Goal: Complete application form

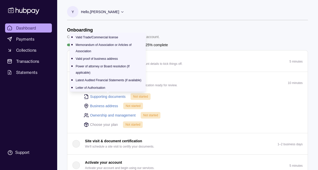
click at [116, 97] on link "Supporting documents" at bounding box center [107, 97] width 35 height 6
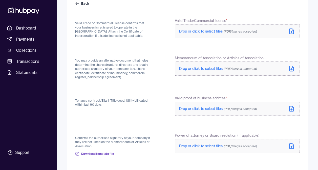
scroll to position [25, 0]
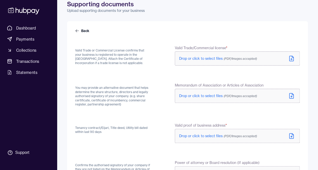
click at [229, 59] on span "(PDF/Images accepted)" at bounding box center [239, 59] width 33 height 4
click at [214, 97] on span "Drop or click to select files (PDF/Images accepted)" at bounding box center [218, 96] width 78 height 5
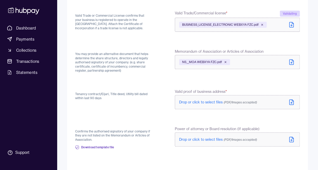
scroll to position [76, 0]
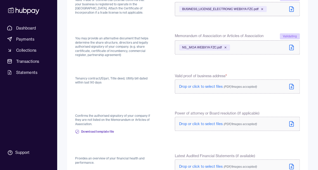
click at [205, 85] on span "Drop or click to select files (PDF/Images accepted)" at bounding box center [218, 86] width 78 height 5
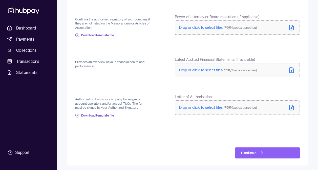
scroll to position [174, 0]
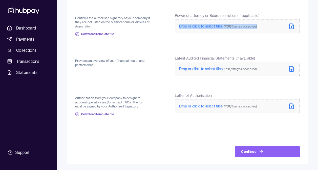
drag, startPoint x: 184, startPoint y: 28, endPoint x: 260, endPoint y: 36, distance: 76.8
click at [260, 36] on div "Power of attorney or Board resolution (If applicable) Drop or click to select f…" at bounding box center [237, 26] width 125 height 27
drag, startPoint x: 260, startPoint y: 36, endPoint x: 253, endPoint y: 46, distance: 12.3
click at [253, 47] on form "Back Valid Trade or Commercial License confirms that your business is registere…" at bounding box center [187, 19] width 225 height 278
click at [253, 46] on form "Back Valid Trade or Commercial License confirms that your business is registere…" at bounding box center [187, 19] width 225 height 278
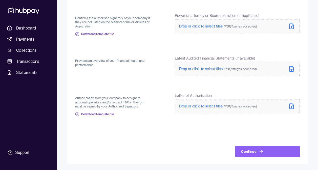
click at [137, 37] on div "Confirms the authorised signatory of your company if they are not listed on the…" at bounding box center [112, 26] width 75 height 27
drag, startPoint x: 218, startPoint y: 102, endPoint x: 221, endPoint y: 98, distance: 4.6
click at [221, 98] on label "Letter of Authorisation" at bounding box center [237, 95] width 125 height 5
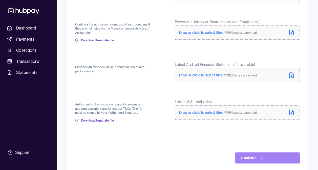
scroll to position [173, 0]
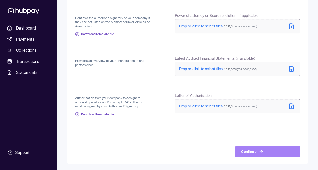
click at [245, 149] on button "Continue" at bounding box center [267, 151] width 65 height 11
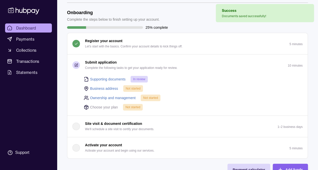
scroll to position [25, 0]
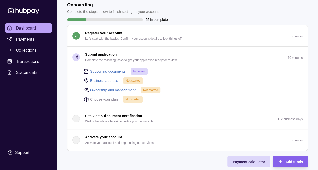
click at [107, 80] on link "Business address" at bounding box center [104, 81] width 28 height 6
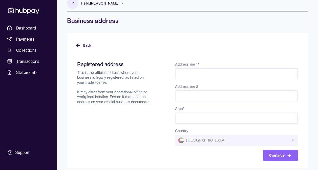
scroll to position [13, 0]
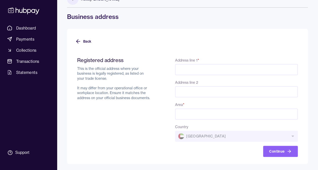
click at [209, 69] on input "Address line 1 *" at bounding box center [236, 69] width 123 height 11
type input "**********"
type input "********"
type input "*******"
click at [274, 150] on button "Continue" at bounding box center [280, 151] width 35 height 11
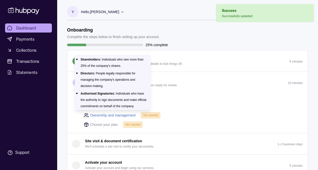
click at [126, 114] on link "Ownership and management" at bounding box center [113, 116] width 46 height 6
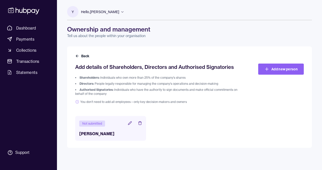
click at [130, 124] on icon at bounding box center [129, 123] width 3 height 3
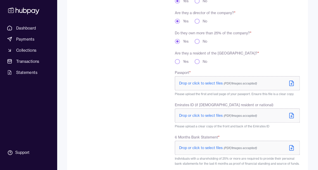
scroll to position [126, 0]
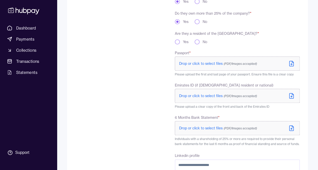
click at [177, 42] on button "Yes" at bounding box center [177, 41] width 5 height 5
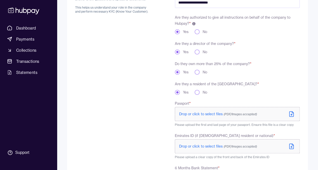
scroll to position [101, 0]
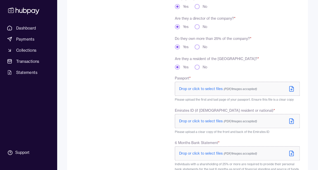
click at [216, 88] on span "Drop or click to select files (PDF/Images accepted)" at bounding box center [218, 89] width 78 height 5
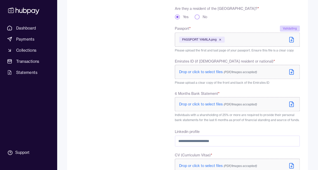
scroll to position [152, 0]
click at [203, 72] on span "Drop or click to select files (PDF/Images accepted)" at bounding box center [218, 72] width 78 height 5
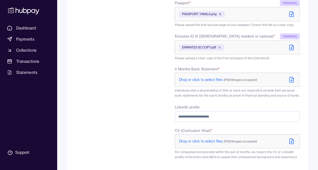
click at [292, 80] on icon at bounding box center [291, 80] width 6 height 6
click at [221, 81] on span "Drop or click to select files (PDF/Images accepted)" at bounding box center [218, 80] width 78 height 5
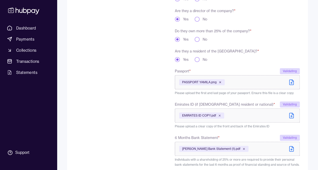
scroll to position [185, 0]
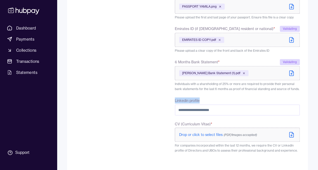
drag, startPoint x: 201, startPoint y: 101, endPoint x: 173, endPoint y: 101, distance: 27.6
click at [173, 101] on div "**********" at bounding box center [187, 31] width 225 height 301
copy label "Linkedin profile"
click at [108, 82] on div "To comply with regulatory requirements, please answer a few questions and uploa…" at bounding box center [112, 31] width 75 height 301
click at [212, 73] on span "[PERSON_NAME] Bank Statement (1).pdf" at bounding box center [211, 73] width 58 height 4
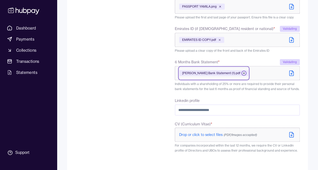
click at [244, 73] on icon at bounding box center [244, 74] width 2 height 2
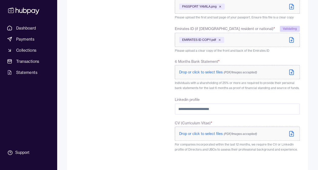
click at [203, 70] on span "Drop or click to select files (PDF/Images accepted)" at bounding box center [218, 72] width 78 height 5
click at [202, 135] on span "Drop or click to select files (PDF/Images accepted)" at bounding box center [218, 134] width 78 height 5
click at [211, 70] on span "Drop or click to select files (PDF/Images accepted)" at bounding box center [218, 72] width 78 height 5
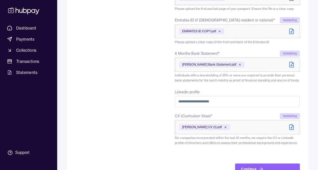
scroll to position [211, 0]
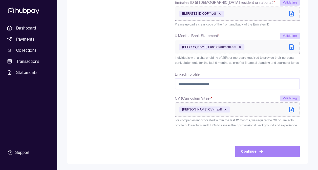
click at [258, 151] on icon "submit" at bounding box center [260, 151] width 5 height 5
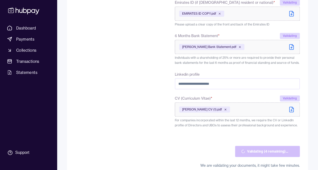
click at [128, 28] on div "To comply with regulatory requirements, please answer a few questions and uploa…" at bounding box center [112, 12] width 75 height 314
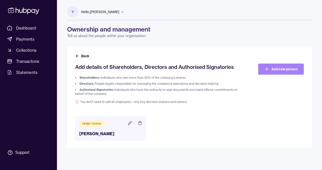
click at [281, 70] on link "Add new person" at bounding box center [281, 69] width 46 height 11
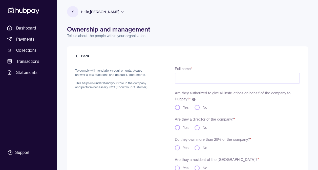
click at [194, 82] on input "Full name *" at bounding box center [237, 78] width 125 height 11
type input "**********"
click at [77, 56] on icon at bounding box center [77, 56] width 2 height 0
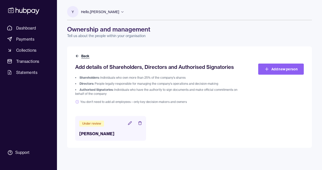
click at [82, 56] on button "Back" at bounding box center [82, 56] width 15 height 5
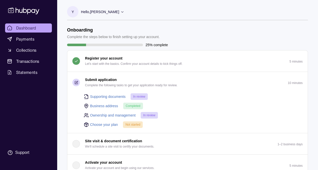
click at [103, 123] on link "Choose your plan" at bounding box center [104, 125] width 28 height 6
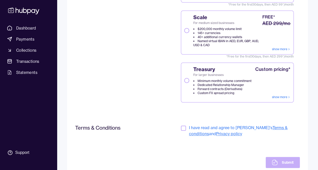
scroll to position [125, 0]
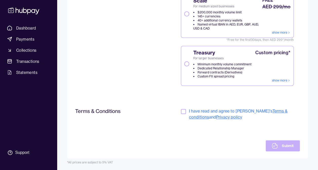
click at [182, 111] on button "button" at bounding box center [183, 111] width 5 height 5
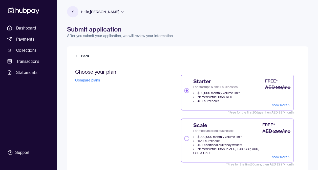
click at [186, 93] on button "Starter For startups & small businesses $30,000 monthly volume limit Named virt…" at bounding box center [186, 90] width 5 height 5
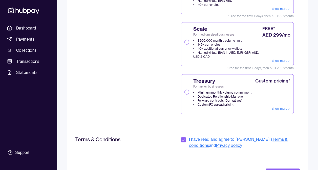
scroll to position [125, 0]
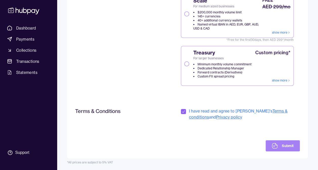
click at [277, 146] on icon at bounding box center [275, 146] width 6 height 6
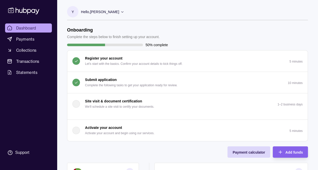
click at [148, 43] on p "50% complete" at bounding box center [156, 45] width 23 height 6
click at [97, 79] on p "Submit application" at bounding box center [101, 80] width 32 height 6
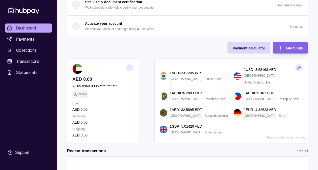
scroll to position [139, 0]
click at [32, 25] on span "Dashboard" at bounding box center [26, 28] width 20 height 6
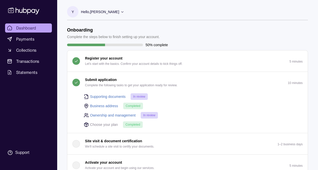
click at [119, 11] on p "Hello, [PERSON_NAME]" at bounding box center [100, 12] width 38 height 6
